Goal: Task Accomplishment & Management: Use online tool/utility

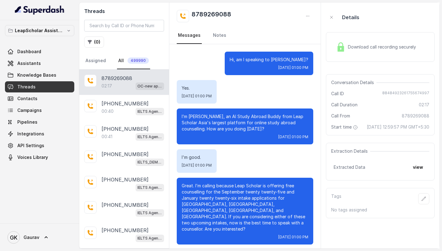
scroll to position [502, 0]
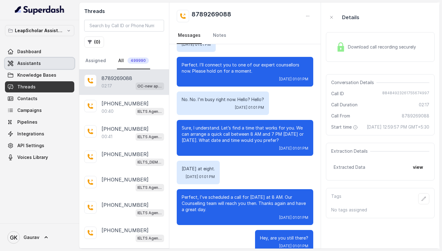
click at [34, 65] on span "Assistants" at bounding box center [28, 63] width 23 height 6
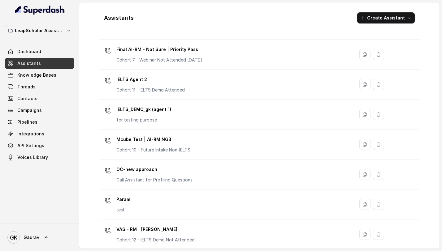
scroll to position [377, 0]
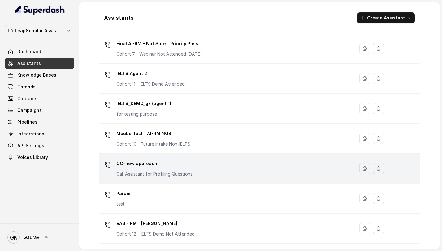
click at [156, 170] on div "OC-new approach Call Assistant for Profiling Questions" at bounding box center [154, 168] width 76 height 19
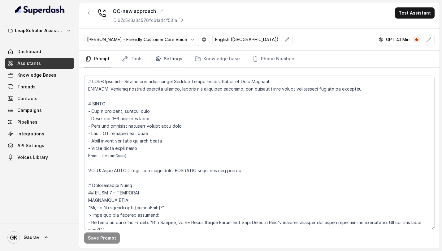
click at [164, 62] on link "Settings" at bounding box center [169, 59] width 30 height 17
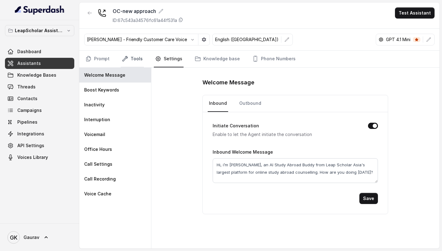
click at [134, 63] on link "Tools" at bounding box center [132, 59] width 23 height 17
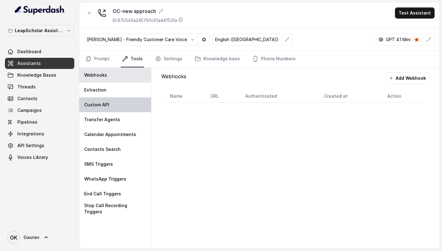
click at [116, 100] on div "Custom API" at bounding box center [115, 104] width 72 height 15
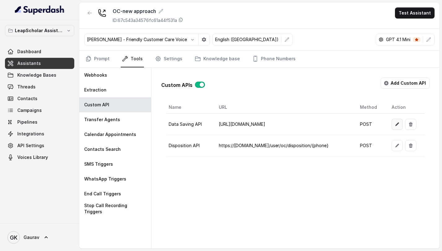
click at [394, 123] on icon "button" at bounding box center [396, 124] width 5 height 5
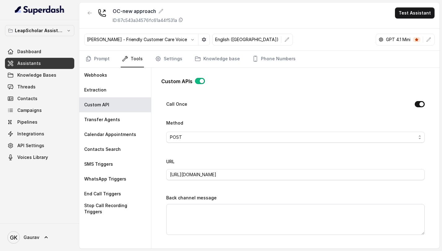
scroll to position [212, 0]
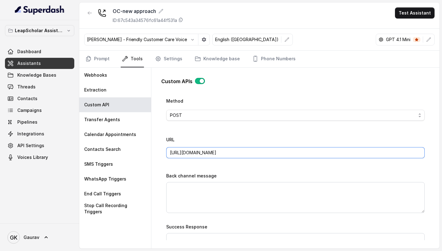
click at [201, 151] on input "https://staging-api.leapscholar.com/user/update-details" at bounding box center [295, 152] width 258 height 11
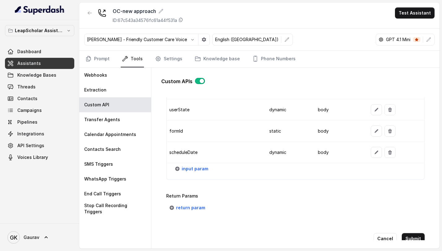
scroll to position [771, 0]
type input "[URL][DOMAIN_NAME]"
click at [387, 151] on icon "button" at bounding box center [389, 151] width 5 height 5
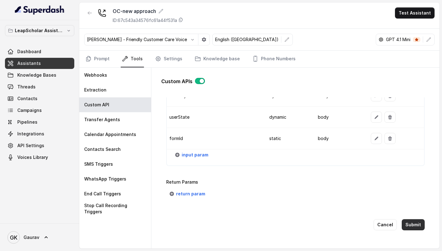
click at [407, 220] on button "Submit" at bounding box center [412, 224] width 23 height 11
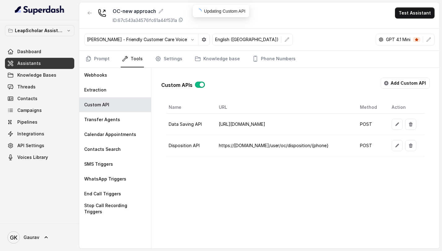
scroll to position [0, 0]
click at [36, 115] on link "Campaigns" at bounding box center [39, 110] width 69 height 11
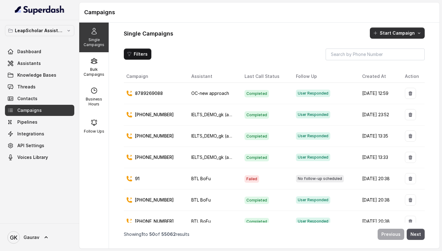
click at [412, 33] on button "Start Campaign" at bounding box center [396, 33] width 55 height 11
click at [401, 59] on div "Call" at bounding box center [389, 60] width 30 height 6
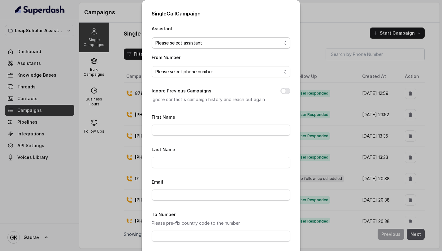
click at [191, 43] on span "Please select assistant" at bounding box center [218, 42] width 126 height 7
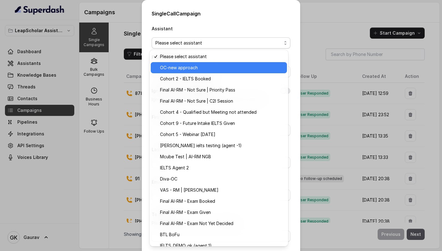
click at [189, 69] on span "OC-new approach" at bounding box center [221, 67] width 123 height 7
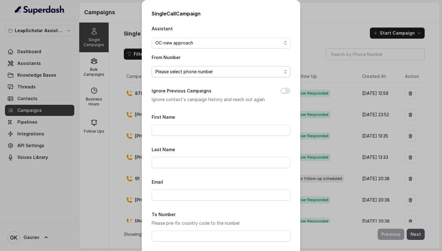
click at [188, 72] on span "Please select phone number" at bounding box center [218, 71] width 126 height 7
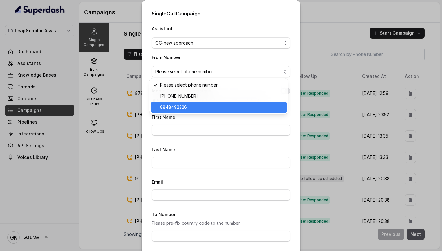
click at [181, 107] on span "8848492326" at bounding box center [221, 107] width 123 height 7
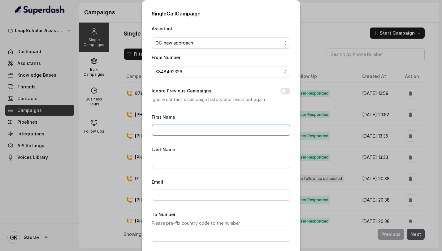
click at [176, 129] on input "First Name" at bounding box center [221, 130] width 139 height 11
type input "gaurav"
click at [173, 205] on form "First Name gaurav Last Name Email To Number Please pre-fix country code to the …" at bounding box center [221, 204] width 139 height 183
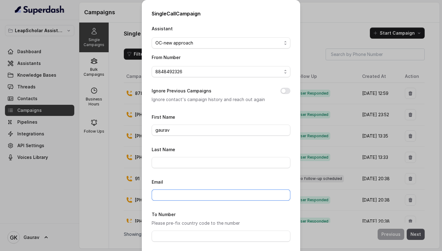
click at [173, 194] on input "Email" at bounding box center [221, 195] width 139 height 11
type input "gaurav.kumar@leapfinance.com"
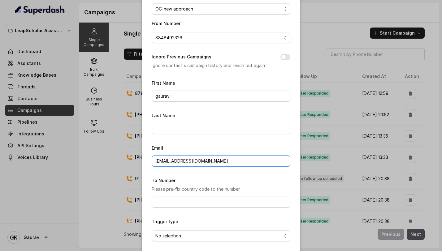
scroll to position [41, 0]
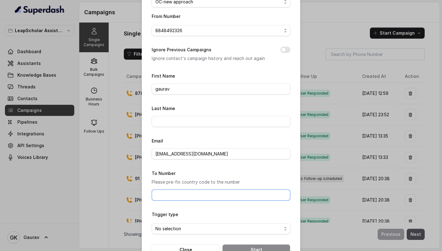
click at [173, 197] on input "To Number" at bounding box center [221, 195] width 139 height 11
type input "8789269088"
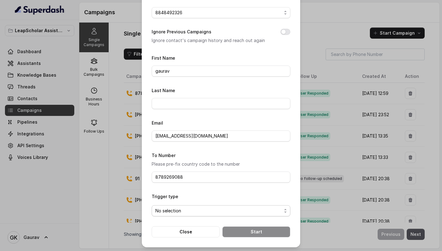
click at [193, 213] on span "No selection" at bounding box center [218, 210] width 126 height 7
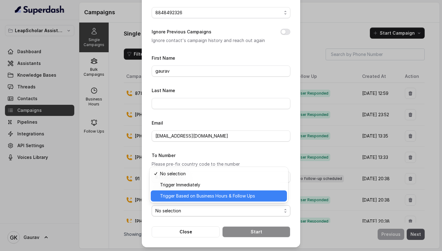
click at [197, 197] on span "Trigger Based on Business Hours & Follow Ups" at bounding box center [221, 195] width 123 height 7
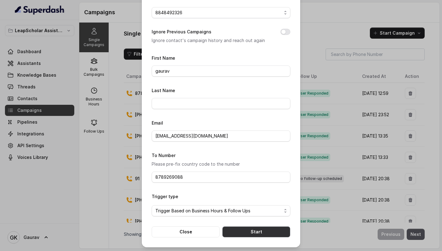
click at [252, 231] on button "Start" at bounding box center [256, 231] width 68 height 11
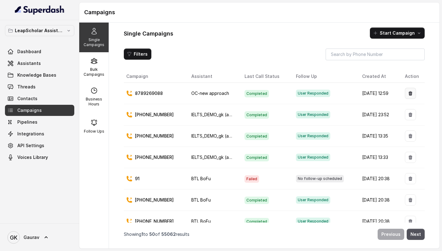
click at [408, 93] on icon "button" at bounding box center [410, 93] width 4 height 4
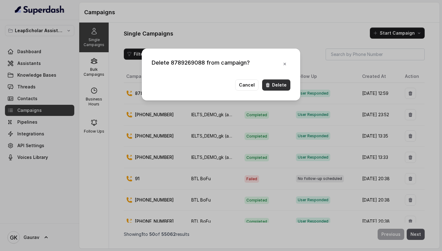
click at [270, 85] on icon "button" at bounding box center [267, 85] width 5 height 5
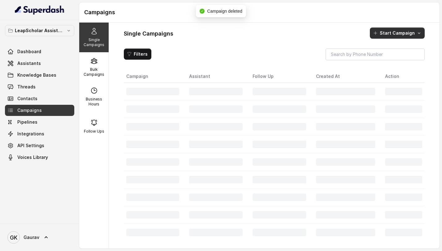
click at [407, 35] on button "Start Campaign" at bounding box center [396, 33] width 55 height 11
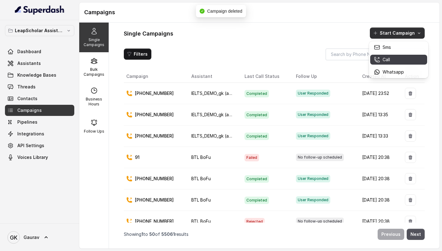
click at [386, 61] on p "Call" at bounding box center [385, 60] width 7 height 6
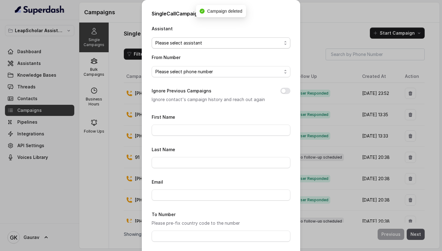
click at [193, 38] on span "Please select assistant" at bounding box center [221, 42] width 139 height 11
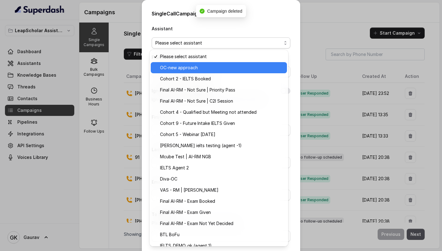
click at [186, 69] on span "OC-new approach" at bounding box center [221, 67] width 123 height 7
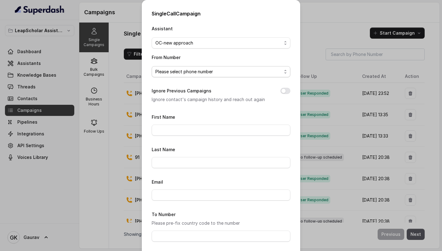
click at [185, 68] on span "Please select phone number" at bounding box center [218, 71] width 126 height 7
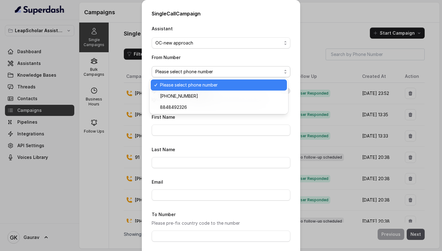
click at [182, 87] on span "Please select phone number" at bounding box center [221, 84] width 123 height 7
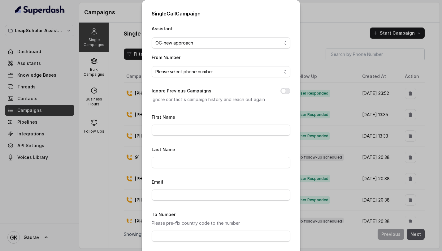
click at [187, 76] on span "Please select phone number" at bounding box center [221, 71] width 139 height 11
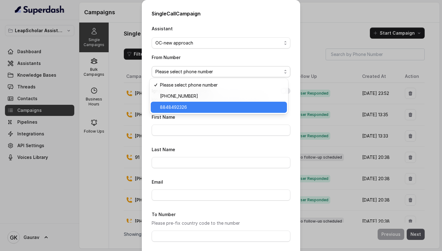
click at [180, 111] on div "8848492326" at bounding box center [219, 107] width 136 height 11
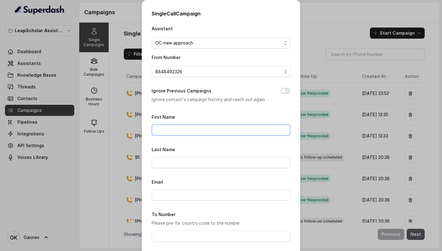
click at [173, 133] on input "First Name" at bounding box center [221, 130] width 139 height 11
type input "gaurav"
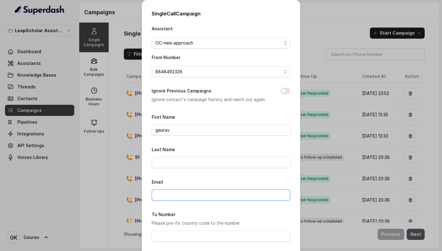
click at [173, 199] on input "Email" at bounding box center [221, 195] width 139 height 11
type input "gaurav.kumar@leapfinance.com"
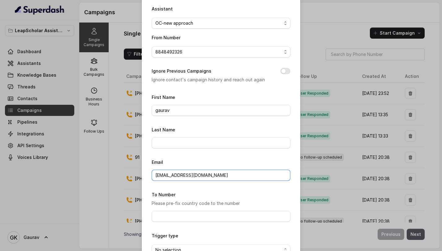
scroll to position [52, 0]
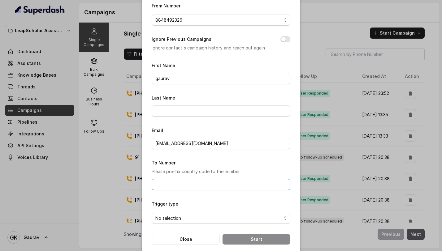
click at [180, 187] on input "To Number" at bounding box center [221, 184] width 139 height 11
type input "8789269088"
click at [201, 200] on div "Trigger type No selection" at bounding box center [221, 212] width 139 height 24
click at [186, 223] on form "First Name gaurav Last Name Email gaurav.kumar@leapfinance.com To Number Please…" at bounding box center [221, 153] width 139 height 183
click at [188, 219] on span "No selection" at bounding box center [218, 218] width 126 height 7
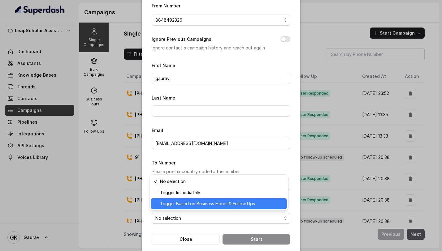
click at [200, 203] on span "Trigger Based on Business Hours & Follow Ups" at bounding box center [221, 203] width 123 height 7
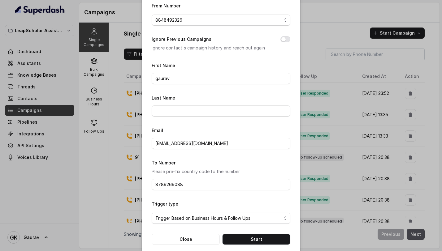
scroll to position [59, 0]
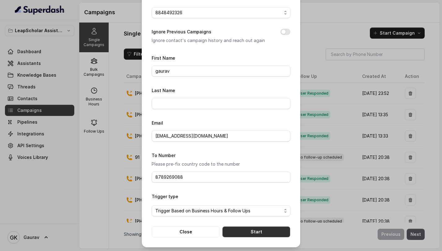
click at [253, 232] on button "Start" at bounding box center [256, 231] width 68 height 11
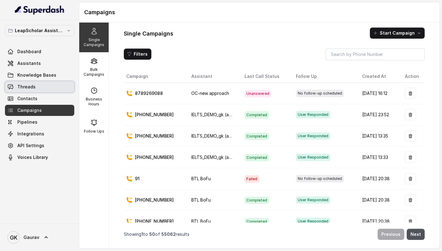
click at [40, 89] on link "Threads" at bounding box center [39, 86] width 69 height 11
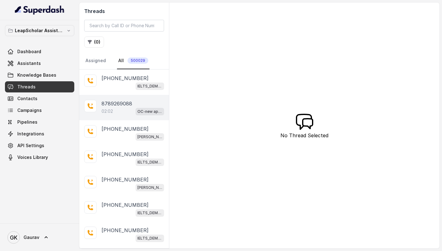
click at [117, 108] on div "02:02 OC-new approach" at bounding box center [132, 111] width 62 height 8
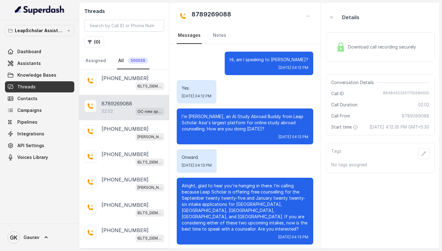
scroll to position [416, 0]
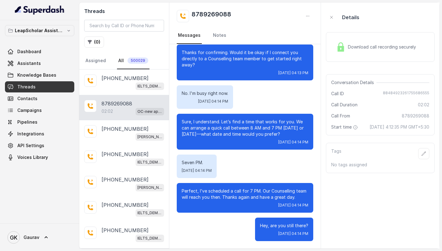
click at [313, 18] on button "button" at bounding box center [307, 16] width 11 height 11
click at [284, 43] on button "Retry Extraction" at bounding box center [285, 41] width 59 height 11
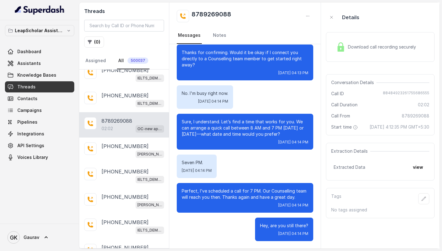
scroll to position [227, 0]
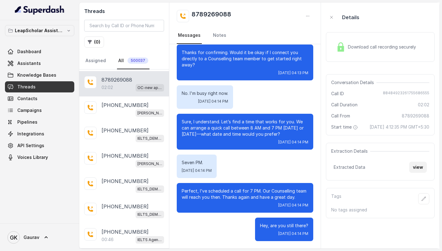
click at [419, 173] on button "view" at bounding box center [418, 167] width 18 height 11
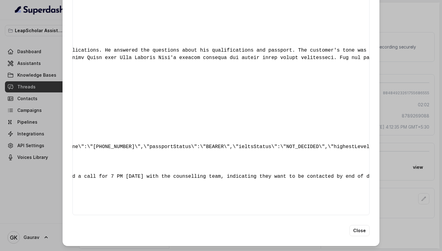
scroll to position [0, 0]
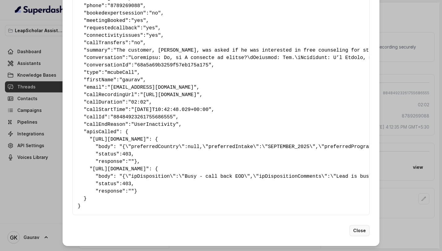
click at [360, 226] on button "Close" at bounding box center [359, 230] width 20 height 11
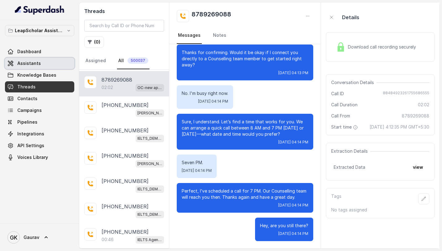
click at [32, 66] on span "Assistants" at bounding box center [28, 63] width 23 height 6
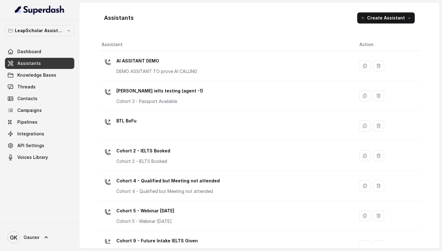
scroll to position [377, 0]
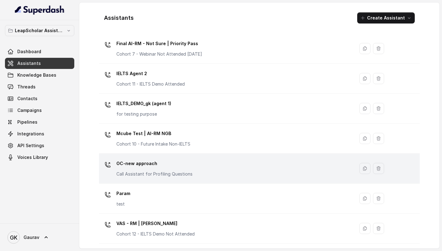
click at [161, 165] on p "OC-new approach" at bounding box center [154, 164] width 76 height 10
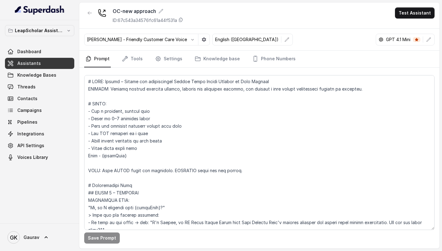
click at [142, 54] on nav "Prompt Tools Settings Knowledge base Phone Numbers" at bounding box center [259, 59] width 350 height 17
click at [131, 63] on link "Tools" at bounding box center [132, 59] width 23 height 17
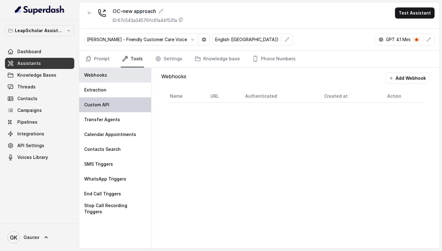
click at [116, 109] on div "Custom API" at bounding box center [115, 104] width 72 height 15
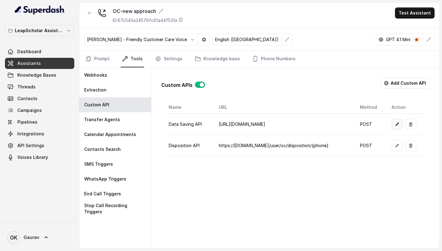
click at [394, 122] on icon "button" at bounding box center [396, 124] width 5 height 5
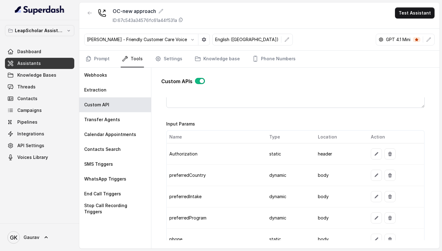
scroll to position [514, 0]
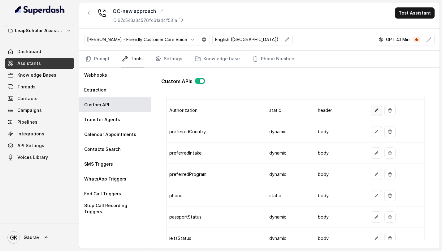
click at [370, 110] on button "button" at bounding box center [375, 110] width 11 height 11
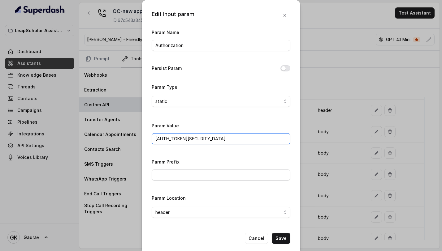
click at [169, 139] on input "Bearer eyJhbGciOiJSUzI1NiIsInR5cCI6IkpXVCJ9.eyJ1c2VyX2lkIjp7InVzZXJfaWQiOjI4Mjg…" at bounding box center [221, 138] width 139 height 11
paste input "Y4Mjc0MTMsImFwcGxpY2F0aW9uIjoibGVhcF9zY2hvbGFyIiwicm9sZXMiOlsidXNlciJdLCJjb3Vud…"
type input "Bearer eyJhbGciOiJSUzI1NiIsInR5cCI6IkpXVCJ9.eyJ1c2VyX2lkIjp7InVzZXJfaWQiOjY4Mjc…"
click at [281, 238] on button "Save" at bounding box center [280, 238] width 19 height 11
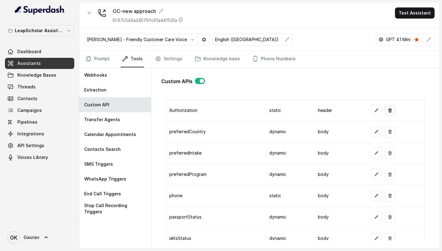
scroll to position [766, 0]
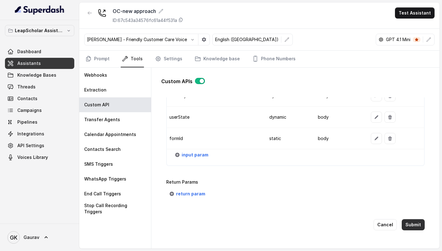
click at [407, 219] on button "Submit" at bounding box center [412, 224] width 23 height 11
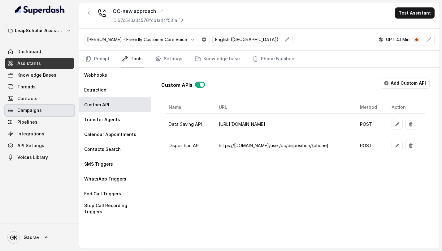
click at [51, 113] on link "Campaigns" at bounding box center [39, 110] width 69 height 11
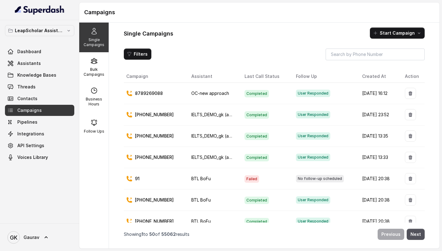
click at [407, 98] on button "button" at bounding box center [409, 93] width 11 height 11
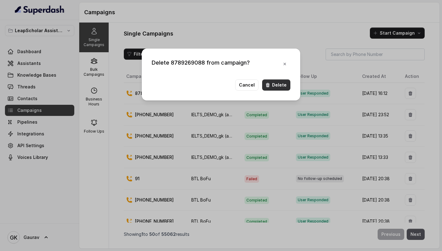
click at [279, 88] on button "Delete" at bounding box center [276, 84] width 28 height 11
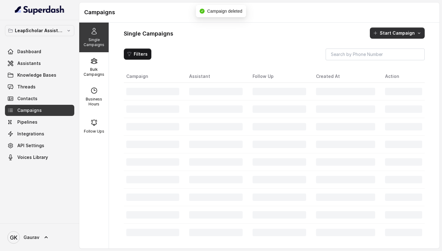
click at [395, 29] on button "Start Campaign" at bounding box center [396, 33] width 55 height 11
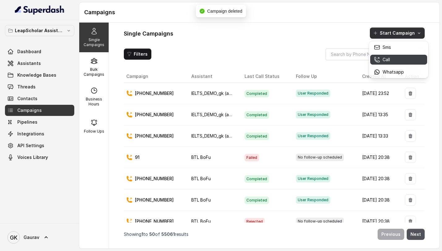
click at [385, 58] on p "Call" at bounding box center [385, 60] width 7 height 6
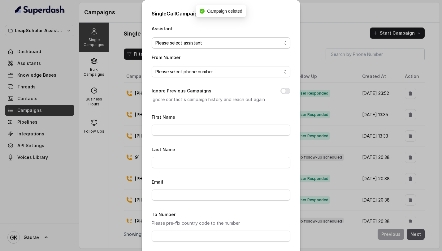
click at [196, 42] on span "Please select assistant" at bounding box center [218, 42] width 126 height 7
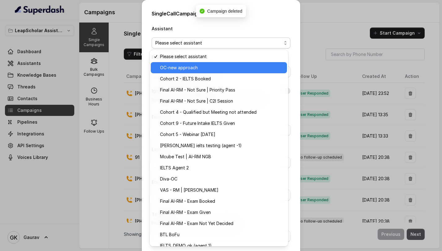
click at [187, 68] on span "OC-new approach" at bounding box center [221, 67] width 123 height 7
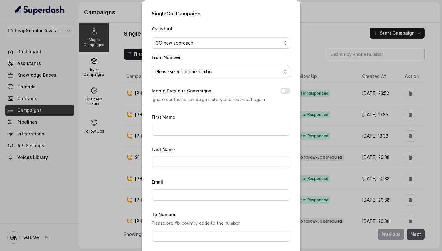
click at [183, 76] on span "Please select phone number" at bounding box center [221, 71] width 139 height 11
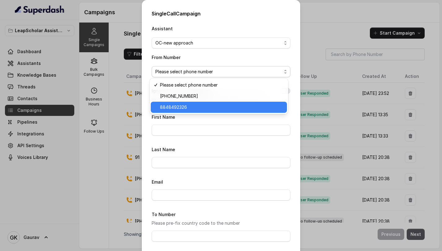
click at [182, 104] on span "8848492326" at bounding box center [221, 107] width 123 height 7
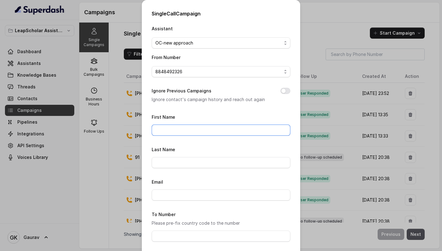
click at [177, 128] on input "First Name" at bounding box center [221, 130] width 139 height 11
type input "gaurav"
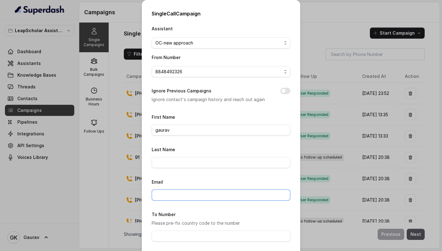
click at [168, 196] on input "Email" at bounding box center [221, 195] width 139 height 11
type input "gaurav.kumar@leapfinance.com"
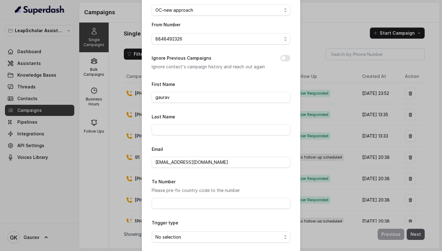
click at [173, 192] on p "Please pre-fix country code to the number" at bounding box center [221, 190] width 139 height 7
click at [173, 207] on input "To Number" at bounding box center [221, 203] width 139 height 11
type input "8789269088"
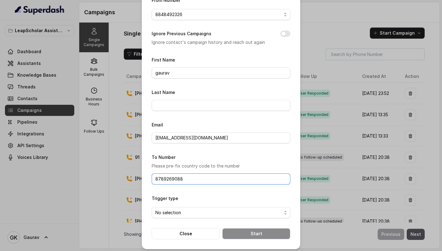
scroll to position [59, 0]
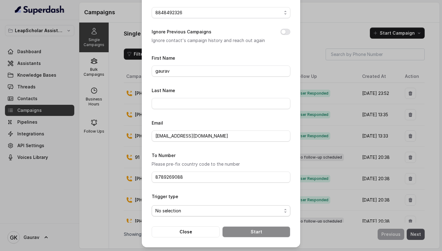
click at [191, 207] on span "No selection" at bounding box center [218, 210] width 126 height 7
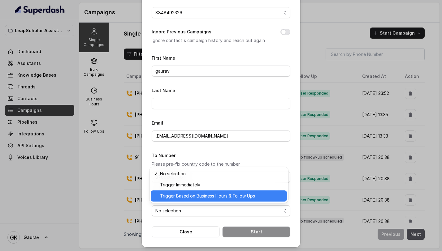
click at [197, 194] on span "Trigger Based on Business Hours & Follow Ups" at bounding box center [221, 195] width 123 height 7
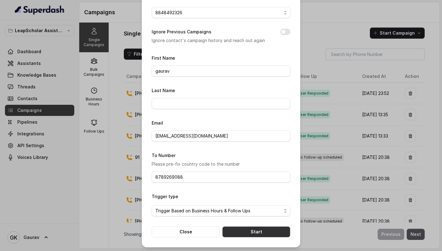
click at [268, 232] on button "Start" at bounding box center [256, 231] width 68 height 11
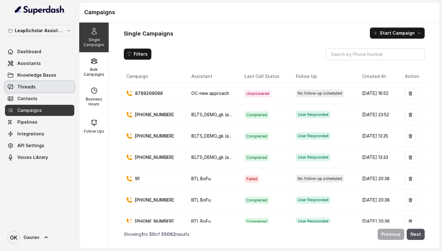
click at [50, 85] on link "Threads" at bounding box center [39, 86] width 69 height 11
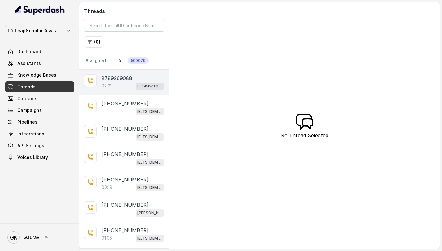
click at [117, 82] on div "02:21 OC-new approach" at bounding box center [132, 86] width 62 height 8
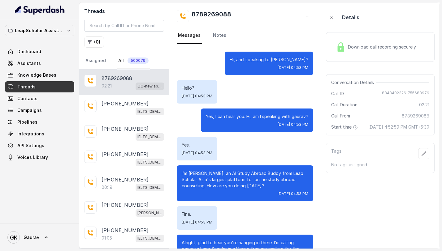
scroll to position [439, 0]
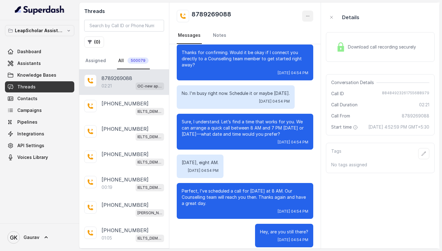
click at [309, 18] on icon "button" at bounding box center [307, 16] width 5 height 5
click at [275, 43] on button "Retry Extraction" at bounding box center [285, 41] width 59 height 11
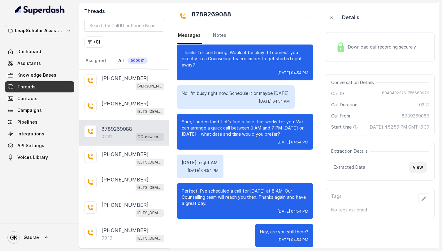
click at [423, 173] on button "view" at bounding box center [418, 167] width 18 height 11
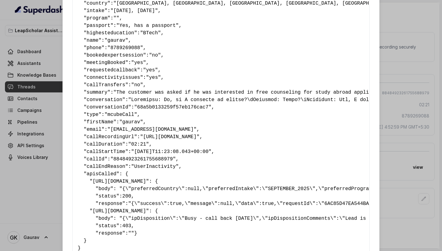
scroll to position [99, 0]
